Goal: Task Accomplishment & Management: Manage account settings

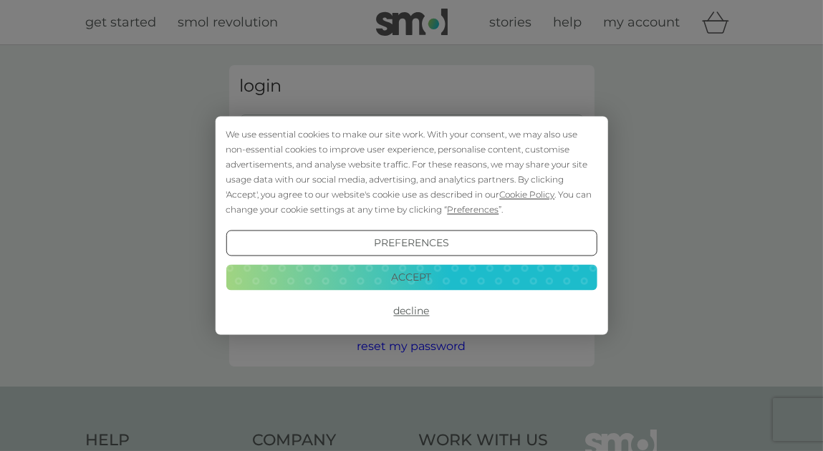
click at [292, 132] on div "We use essential cookies to make our site work. With your consent, we may also …" at bounding box center [411, 172] width 371 height 90
click at [420, 279] on button "Accept" at bounding box center [411, 277] width 371 height 26
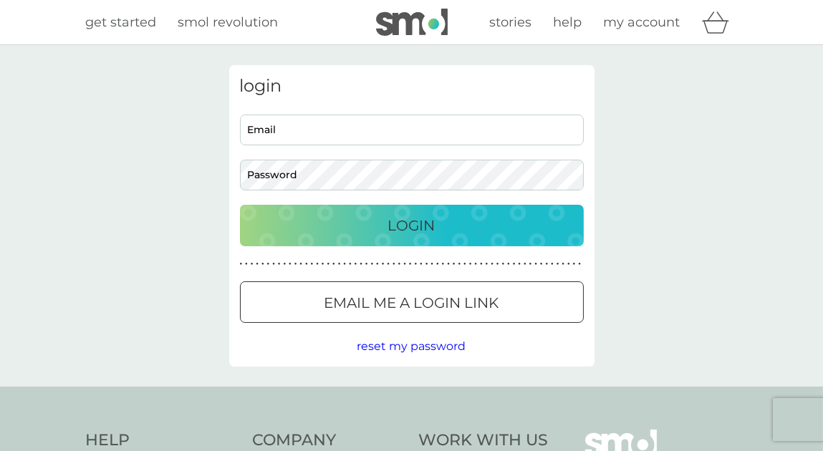
click at [285, 138] on input "Email" at bounding box center [412, 130] width 344 height 31
type input "[EMAIL_ADDRESS][DOMAIN_NAME]"
click at [357, 225] on div "Login" at bounding box center [411, 225] width 315 height 23
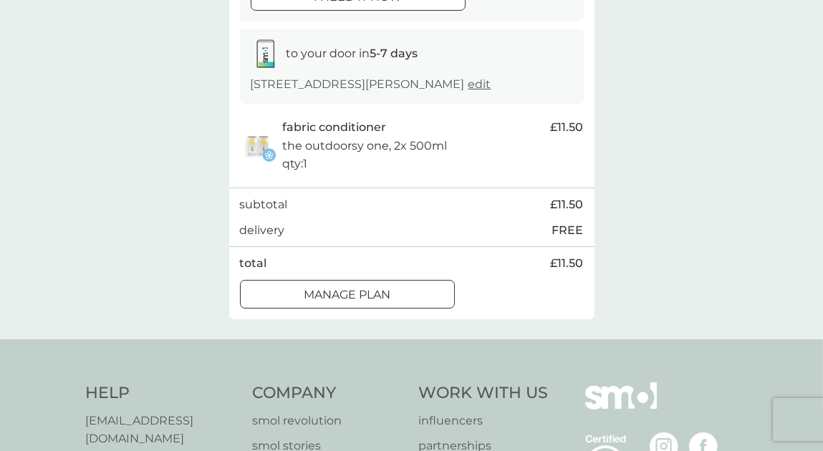
scroll to position [233, 0]
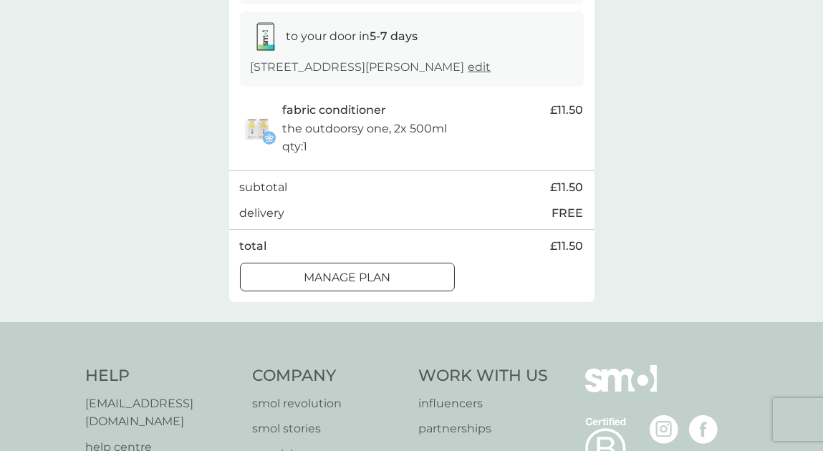
click at [347, 279] on div at bounding box center [348, 277] width 52 height 15
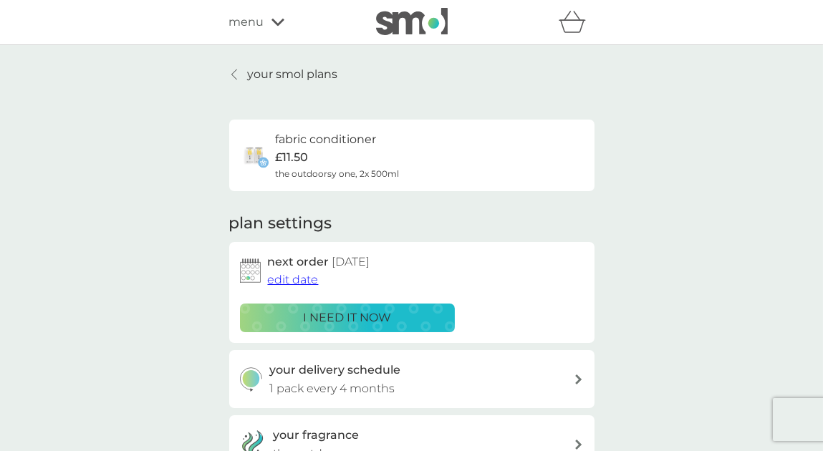
click at [336, 314] on p "i need it now" at bounding box center [347, 318] width 88 height 19
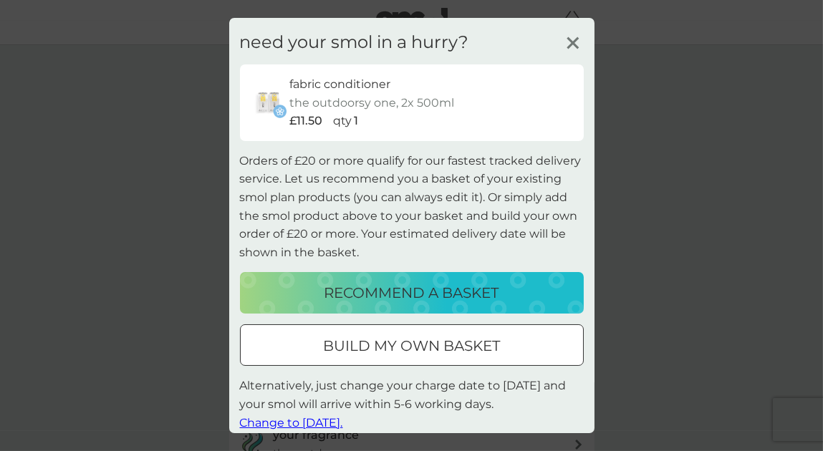
click at [562, 40] on icon at bounding box center [572, 42] width 21 height 21
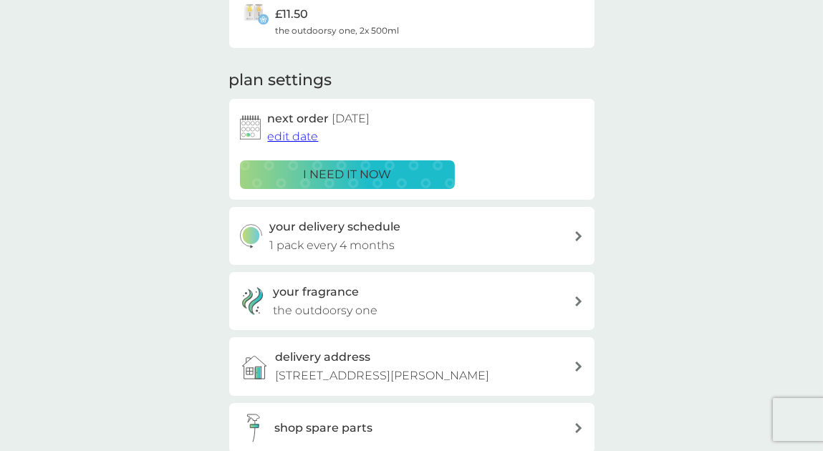
scroll to position [144, 0]
click at [291, 142] on span "edit date" at bounding box center [293, 136] width 51 height 14
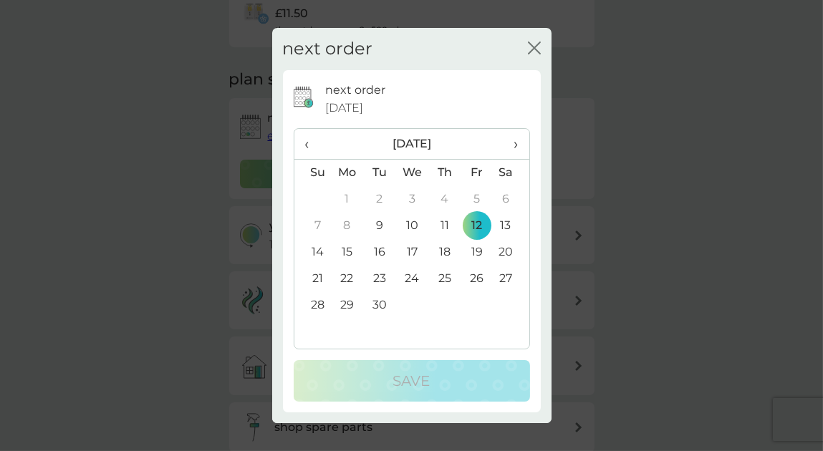
click at [516, 147] on span "›" at bounding box center [510, 144] width 14 height 30
click at [476, 227] on td "10" at bounding box center [477, 226] width 32 height 26
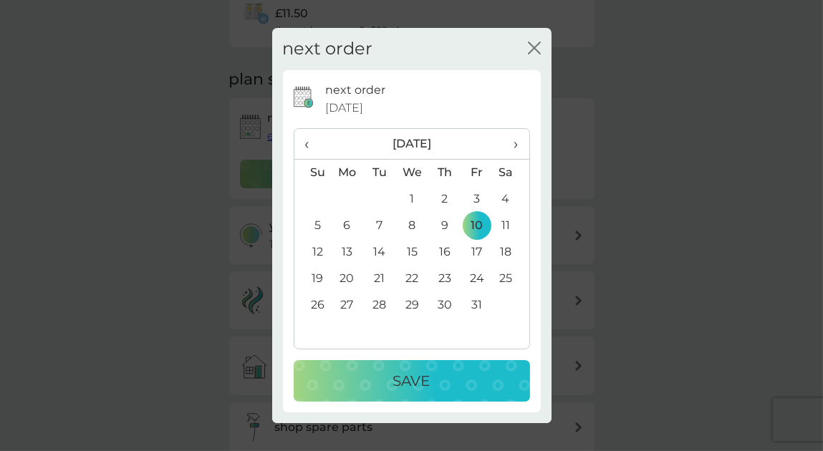
click at [413, 377] on p "Save" at bounding box center [411, 381] width 37 height 23
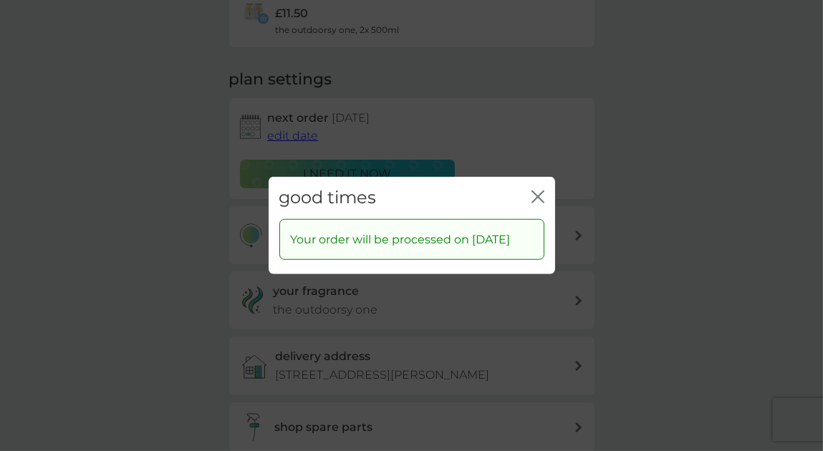
click at [539, 191] on icon "close" at bounding box center [537, 197] width 13 height 13
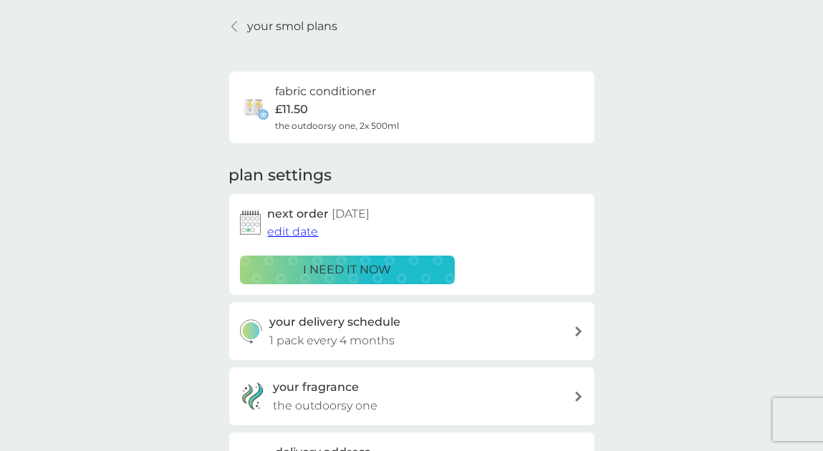
scroll to position [0, 0]
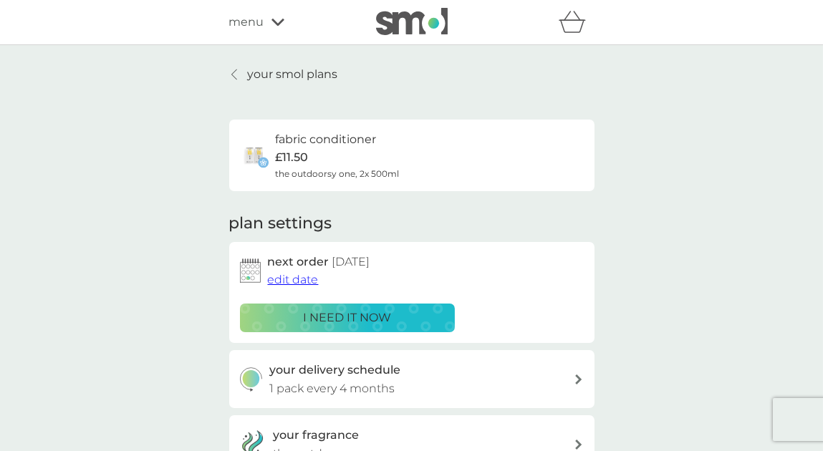
click at [284, 77] on p "your smol plans" at bounding box center [293, 74] width 90 height 19
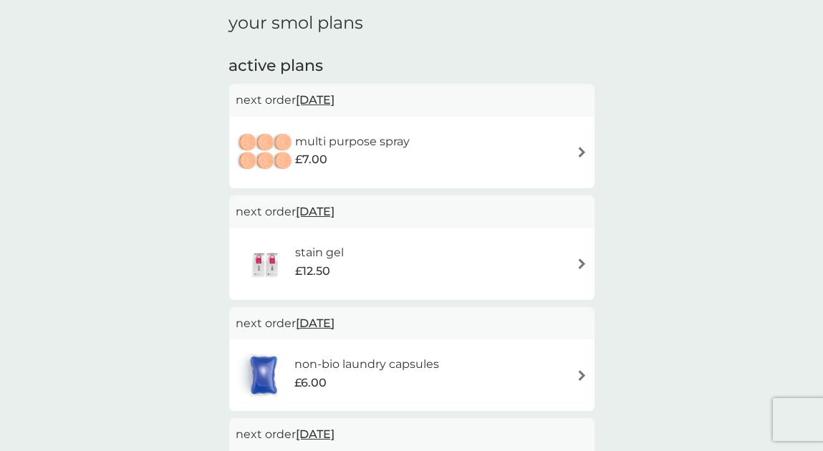
scroll to position [212, 0]
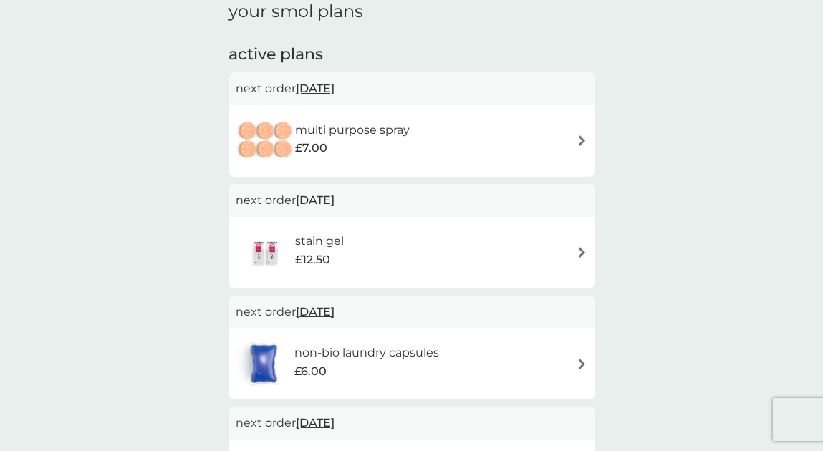
click at [584, 138] on img at bounding box center [582, 140] width 11 height 11
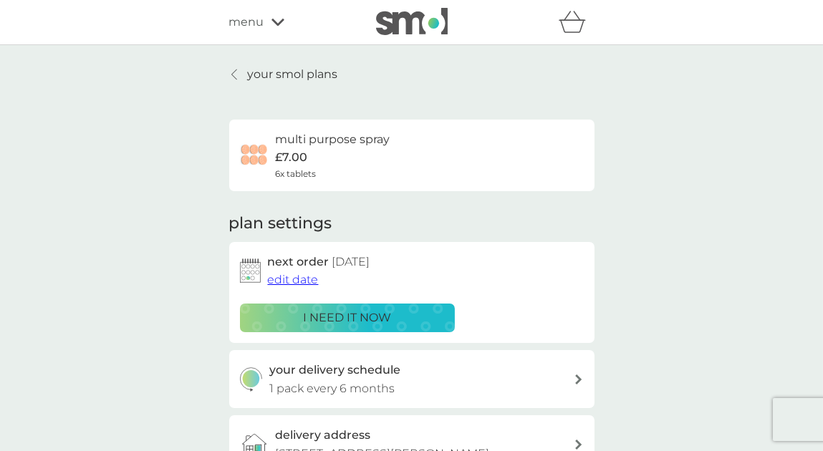
click at [291, 282] on span "edit date" at bounding box center [293, 280] width 51 height 14
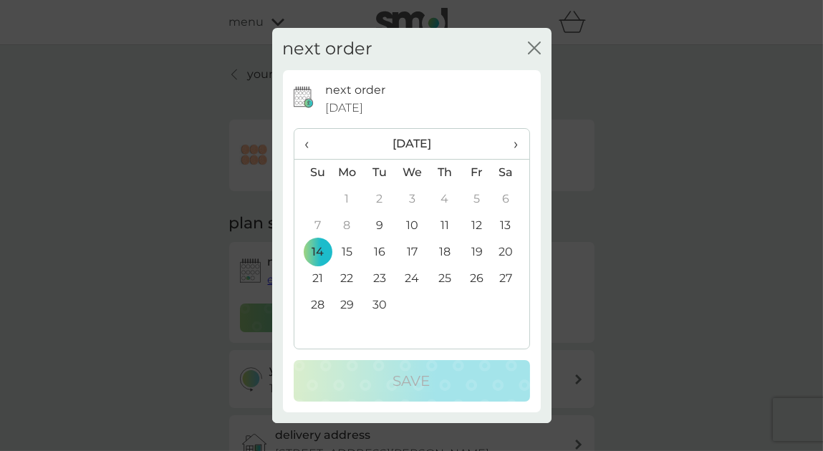
click at [516, 146] on span "›" at bounding box center [510, 144] width 14 height 30
click at [475, 225] on td "7" at bounding box center [477, 226] width 32 height 26
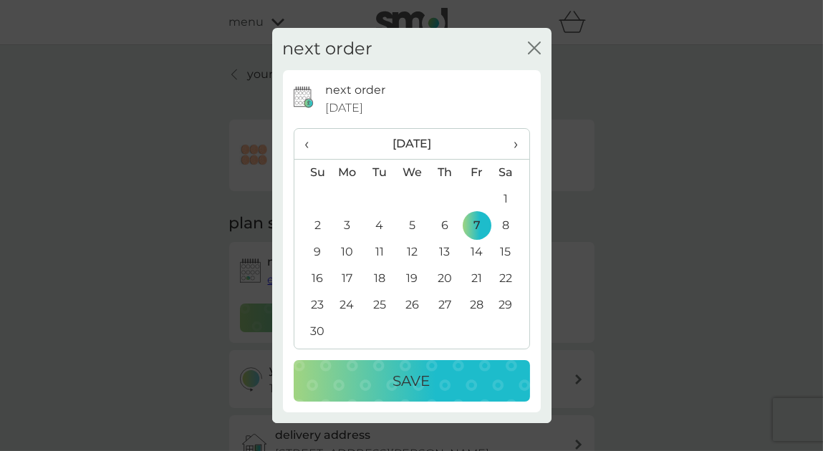
drag, startPoint x: 412, startPoint y: 380, endPoint x: 399, endPoint y: 390, distance: 16.8
click at [399, 390] on p "Save" at bounding box center [411, 381] width 37 height 23
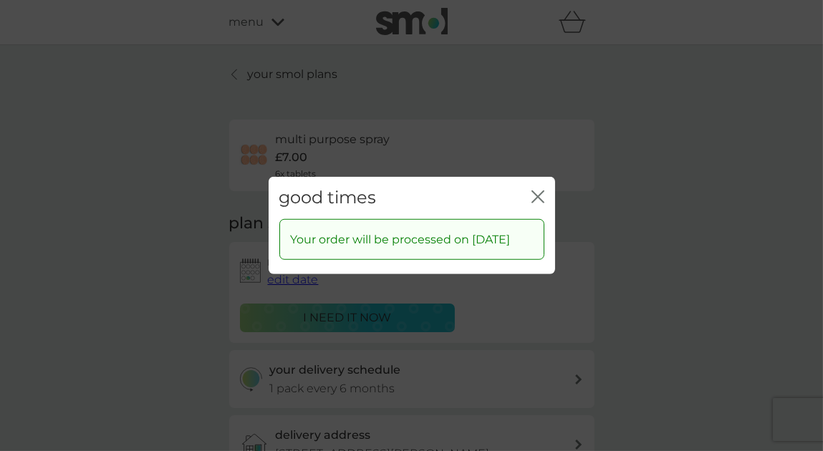
click at [532, 191] on icon "close" at bounding box center [537, 197] width 13 height 13
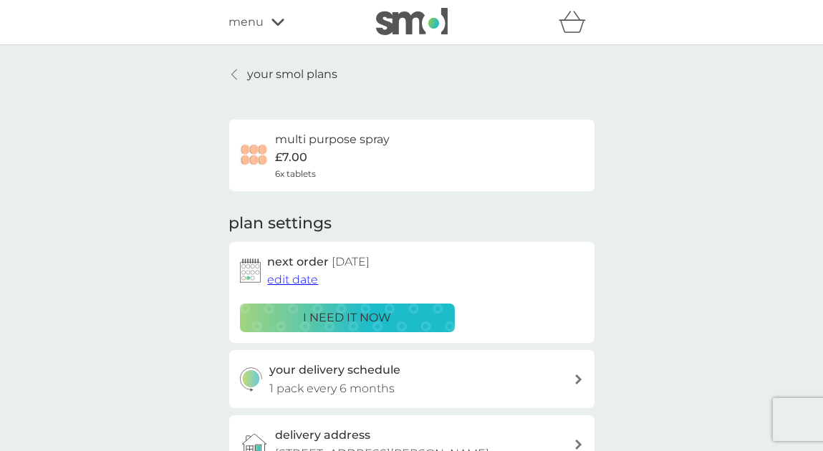
click at [257, 73] on p "your smol plans" at bounding box center [293, 74] width 90 height 19
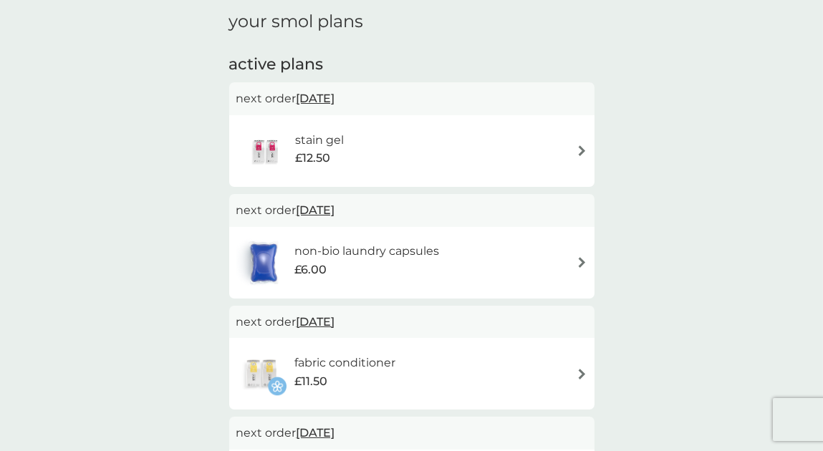
scroll to position [171, 0]
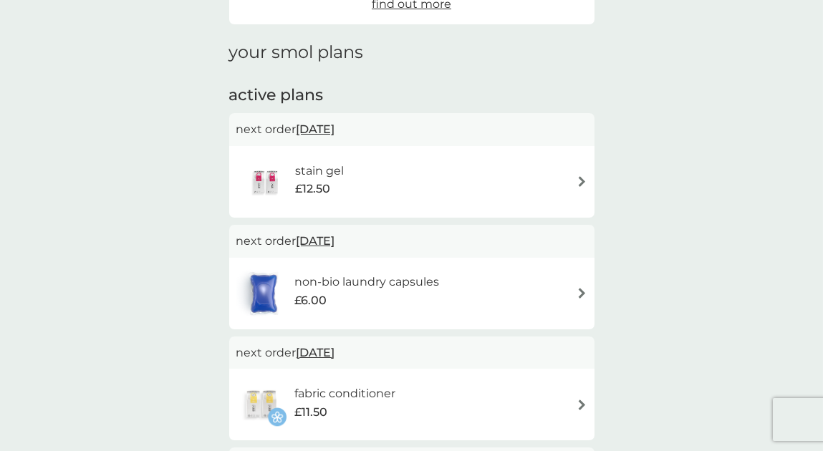
click at [582, 183] on img at bounding box center [582, 181] width 11 height 11
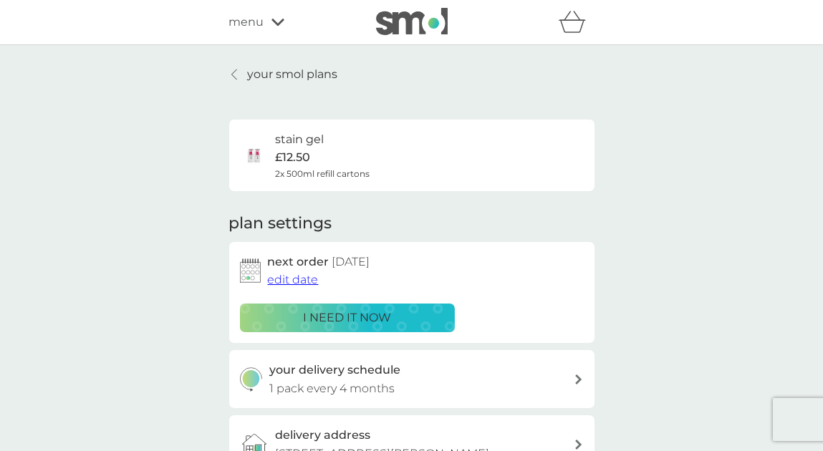
click at [291, 279] on span "edit date" at bounding box center [293, 280] width 51 height 14
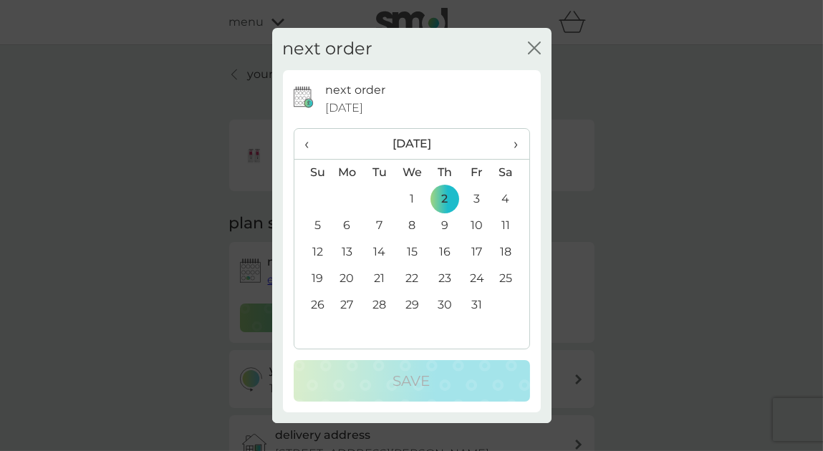
click at [513, 144] on span "›" at bounding box center [510, 144] width 14 height 30
click at [473, 225] on td "7" at bounding box center [477, 226] width 32 height 26
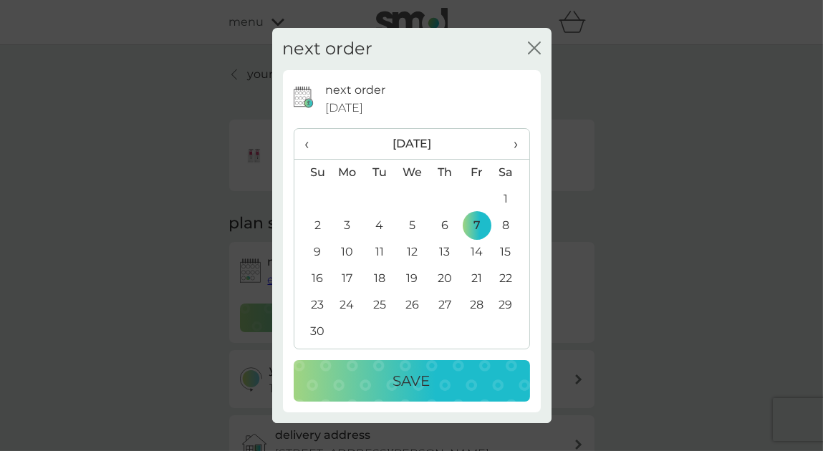
click at [408, 380] on p "Save" at bounding box center [411, 381] width 37 height 23
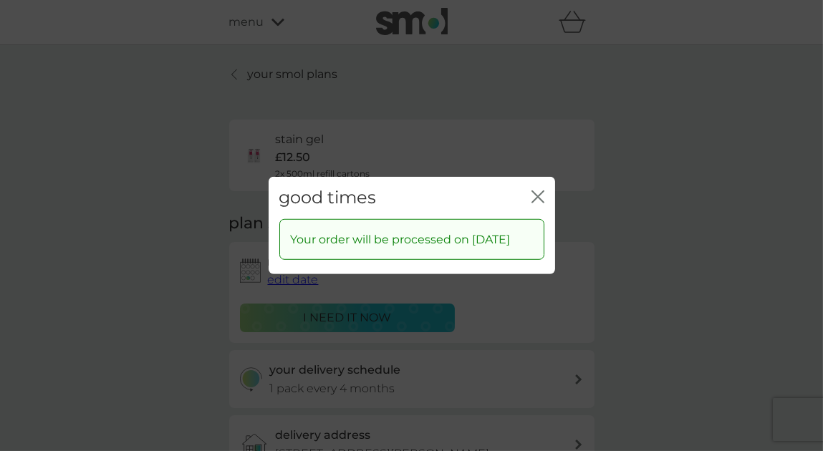
click at [536, 191] on icon "close" at bounding box center [537, 197] width 13 height 13
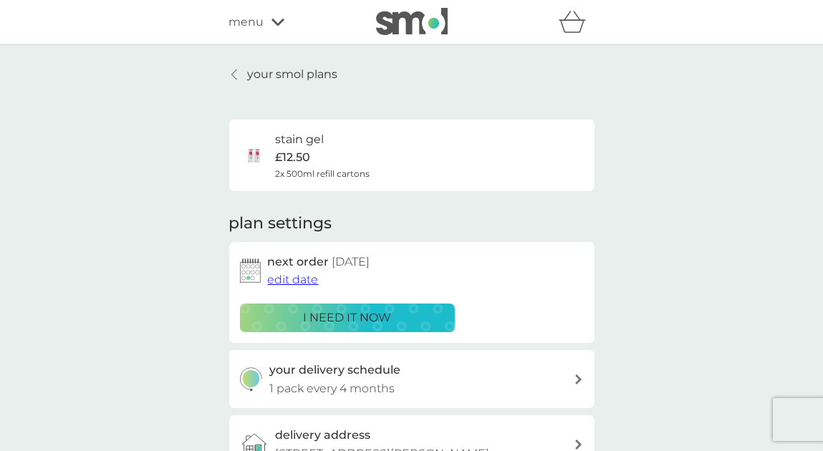
click at [299, 79] on p "your smol plans" at bounding box center [293, 74] width 90 height 19
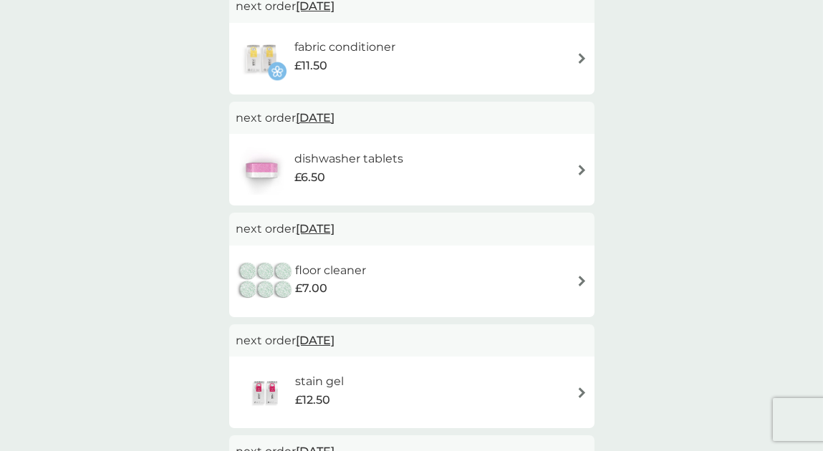
scroll to position [410, 0]
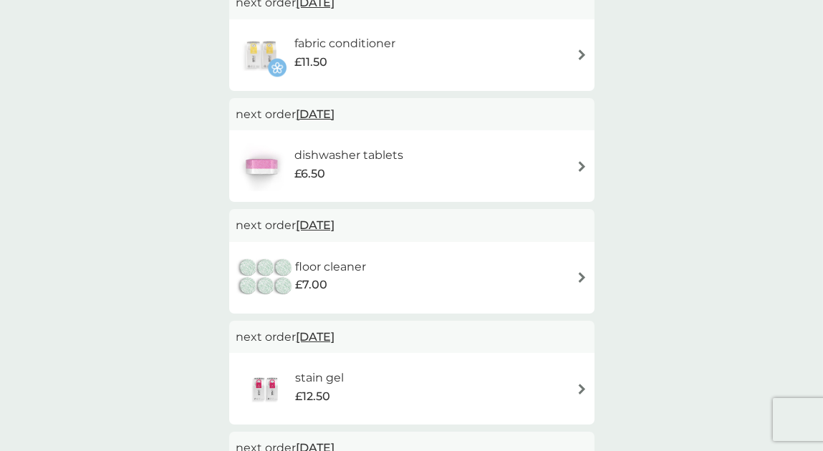
click at [584, 278] on img at bounding box center [582, 277] width 11 height 11
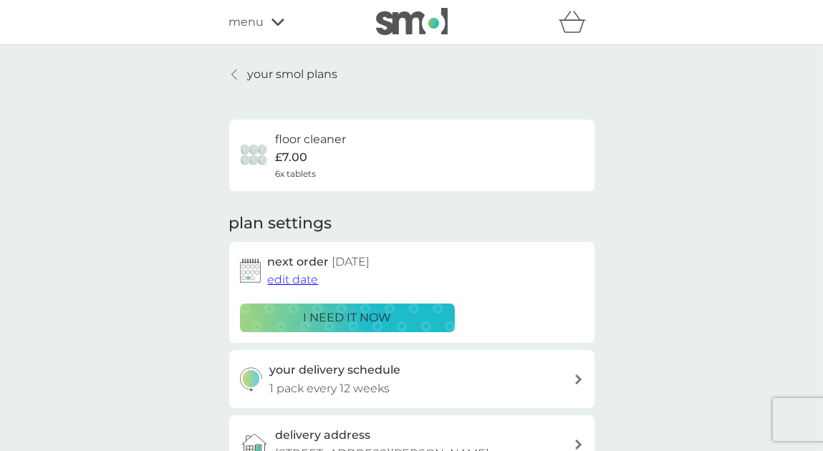
click at [286, 278] on span "edit date" at bounding box center [293, 280] width 51 height 14
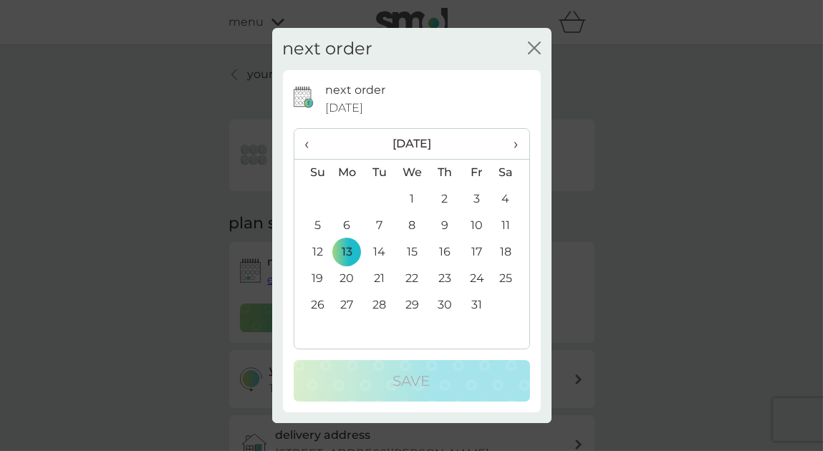
click at [515, 142] on span "›" at bounding box center [510, 144] width 14 height 30
click at [476, 226] on td "7" at bounding box center [477, 226] width 32 height 26
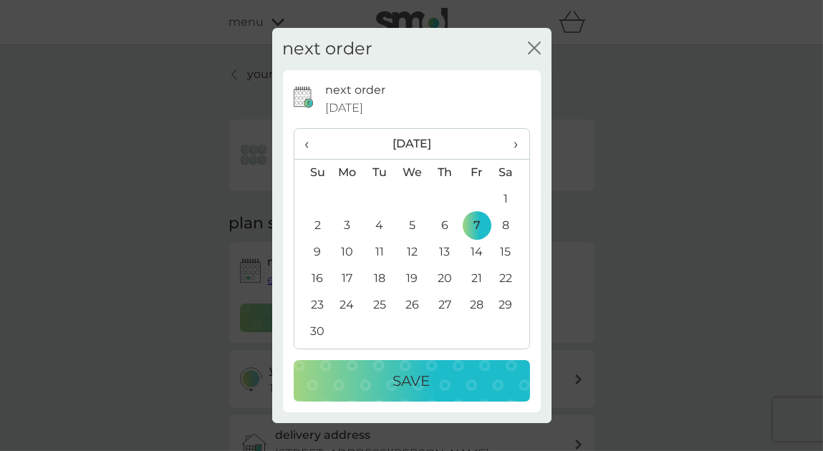
click at [402, 377] on p "Save" at bounding box center [411, 381] width 37 height 23
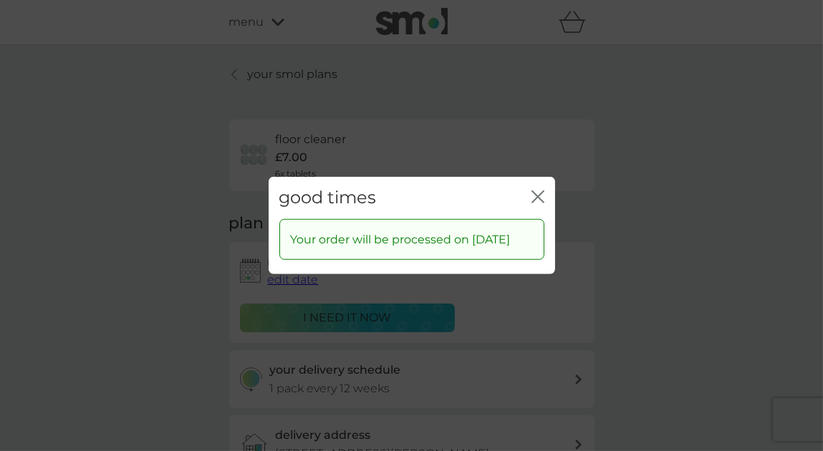
click at [535, 194] on button "close" at bounding box center [537, 198] width 13 height 15
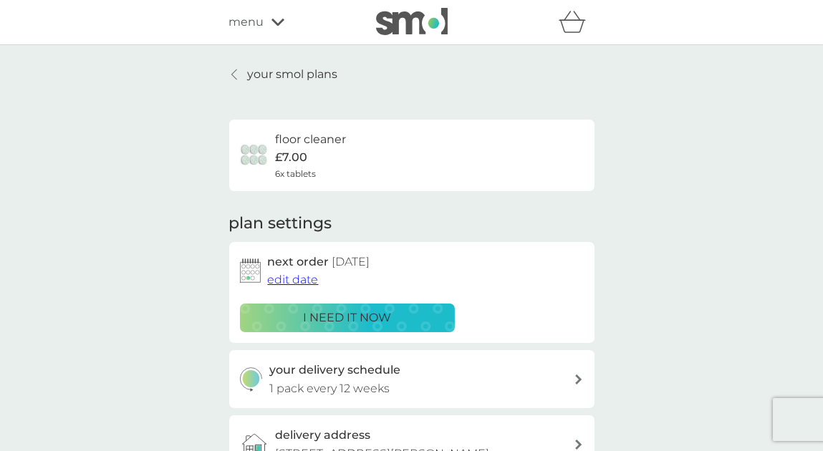
click at [268, 72] on p "your smol plans" at bounding box center [293, 74] width 90 height 19
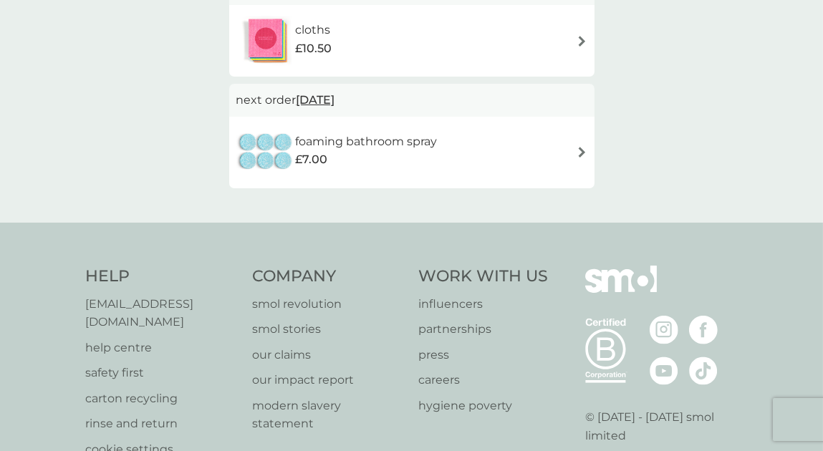
scroll to position [1023, 0]
